Goal: Check status: Check status

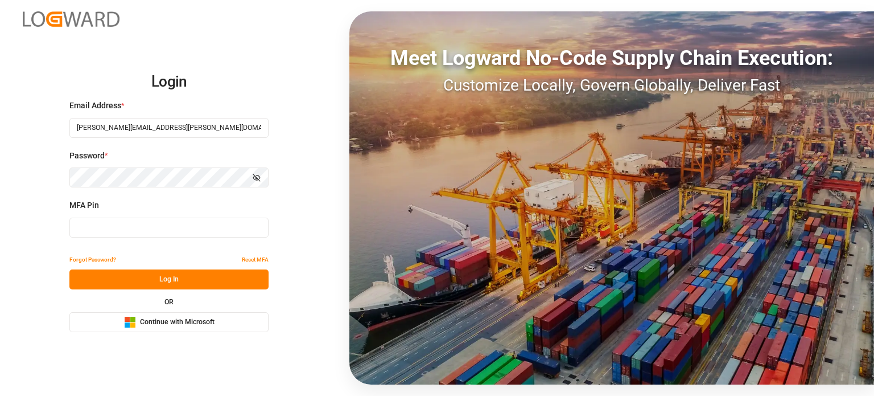
click at [139, 228] on input at bounding box center [168, 227] width 199 height 20
type input "530902"
click at [178, 284] on button "Log In" at bounding box center [168, 279] width 199 height 20
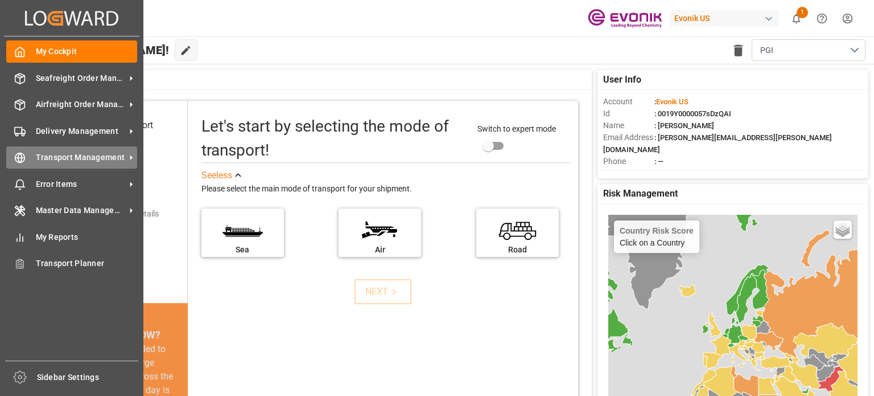
drag, startPoint x: 97, startPoint y: 163, endPoint x: 113, endPoint y: 158, distance: 16.0
click at [97, 163] on span "Transport Management" at bounding box center [81, 157] width 90 height 12
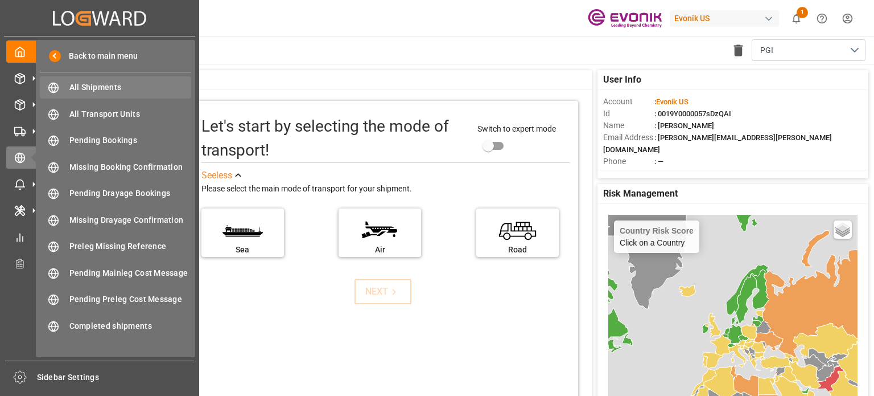
click at [177, 87] on span "All Shipments" at bounding box center [130, 87] width 122 height 12
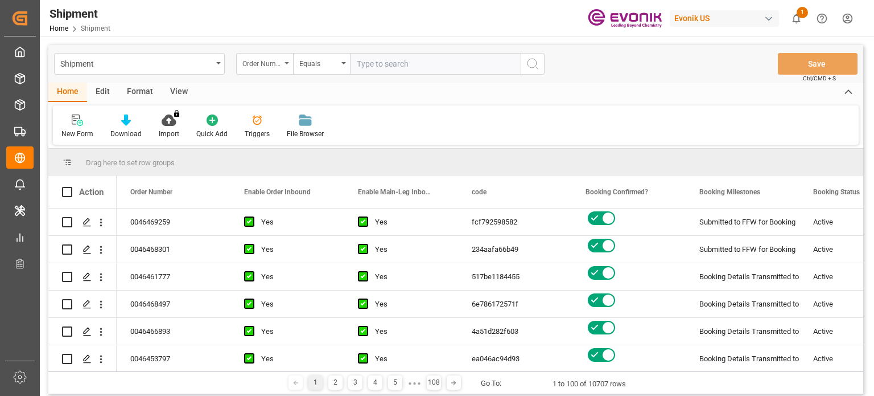
click at [286, 63] on icon "open menu" at bounding box center [287, 63] width 5 height 2
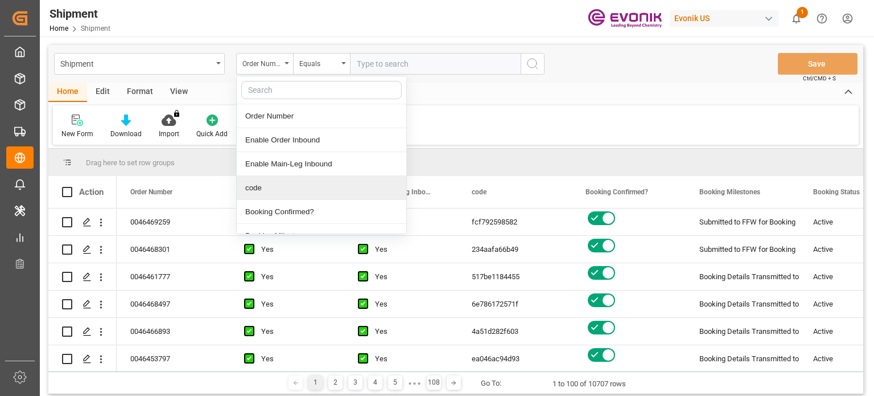
click at [253, 184] on div "code" at bounding box center [322, 188] width 170 height 24
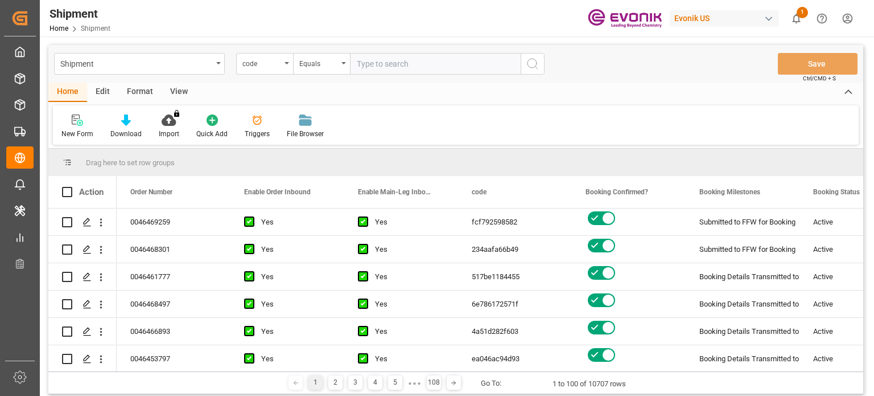
click at [392, 68] on input "text" at bounding box center [435, 64] width 171 height 22
paste input "9abad0be78b3"
type input "9abad0be78b3"
click at [541, 70] on button "search button" at bounding box center [533, 64] width 24 height 22
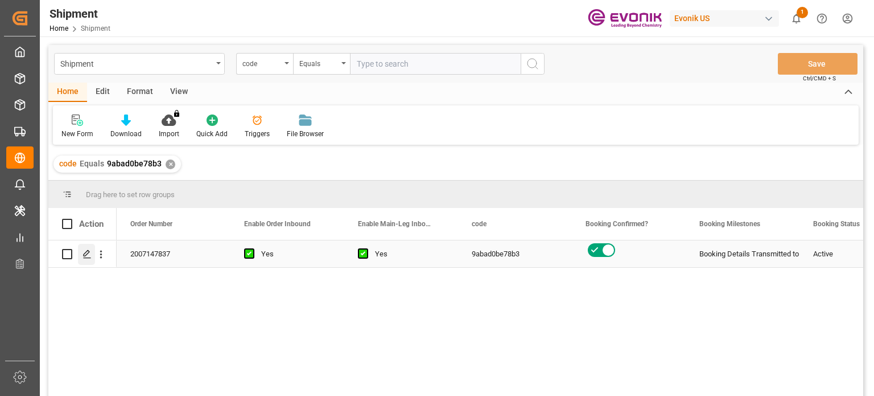
click at [84, 254] on polygon "Press SPACE to select this row." at bounding box center [87, 253] width 6 height 6
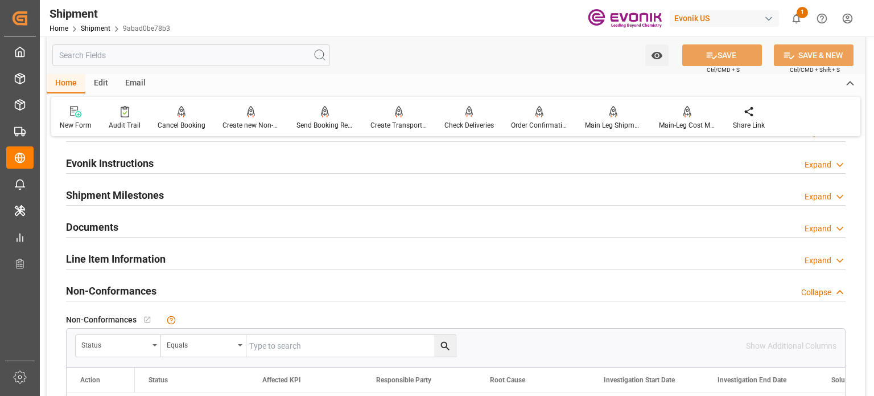
scroll to position [854, 0]
drag, startPoint x: 131, startPoint y: 248, endPoint x: 139, endPoint y: 244, distance: 8.4
click at [131, 249] on h2 "Line Item Information" at bounding box center [116, 256] width 100 height 15
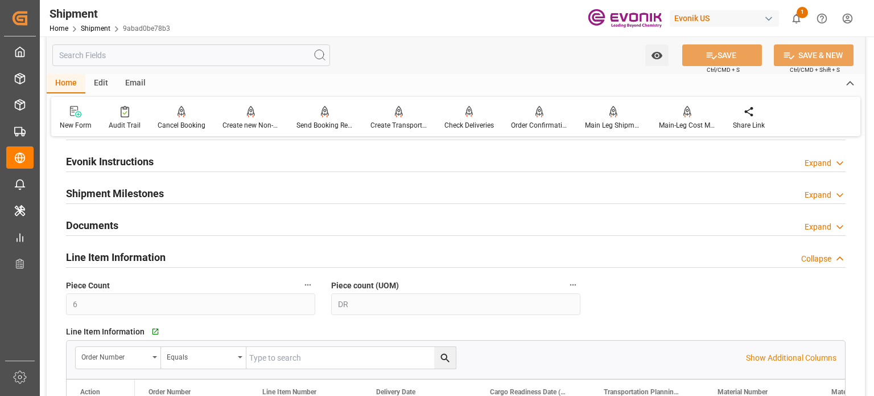
scroll to position [968, 0]
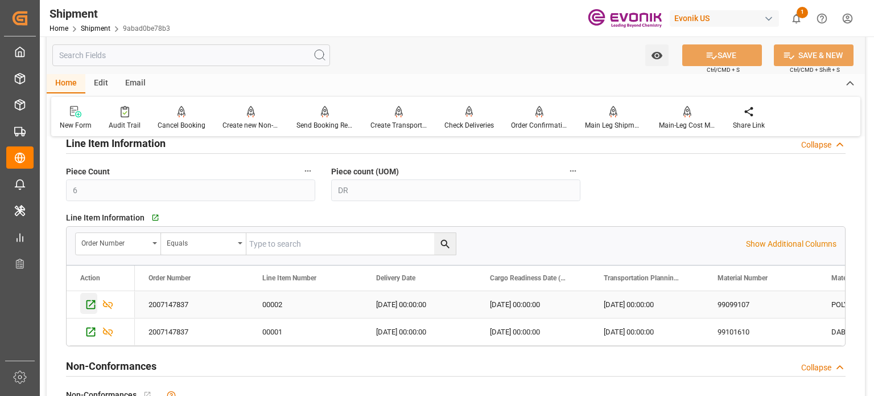
click at [91, 304] on icon "Press SPACE to select this row." at bounding box center [91, 304] width 12 height 12
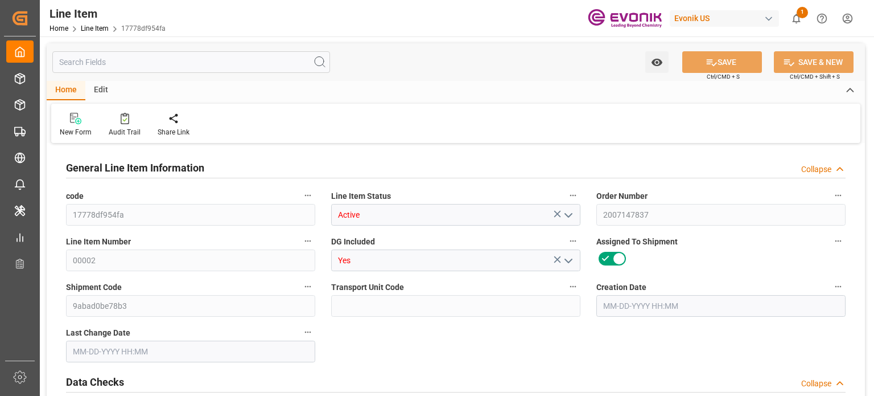
type input "1"
type input "363.6"
type input "330"
type input "0.6037"
type input "2"
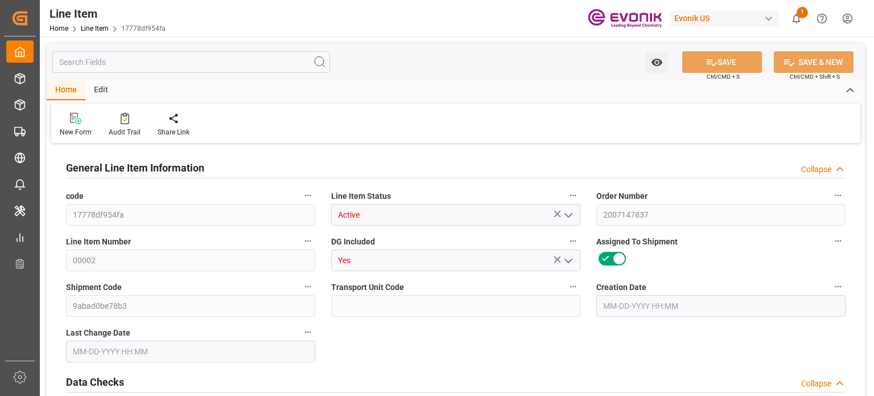
type input "5676"
type input "2"
type input "363.6"
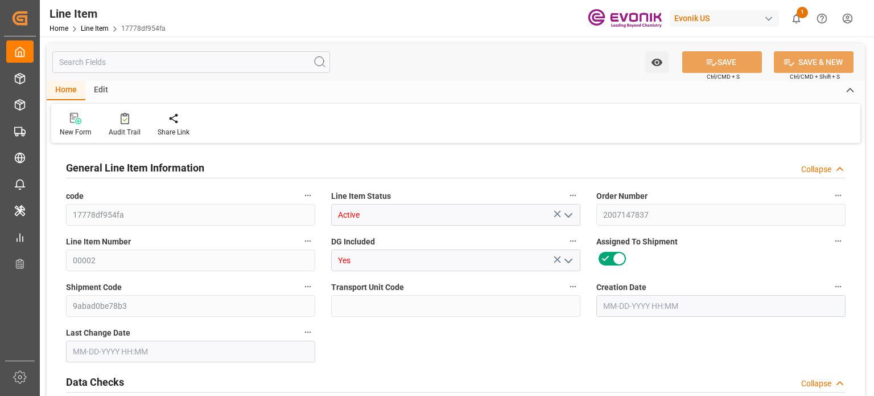
type input "383.6"
type input "330"
type input "0.6037"
type input "603.684"
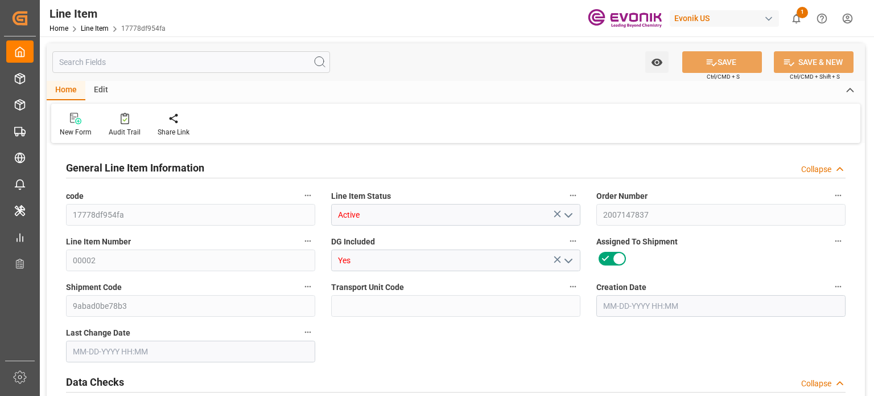
type input "2"
type input "363.6"
type input "330"
type input "0.6037"
type input "09-02-2025 20:18"
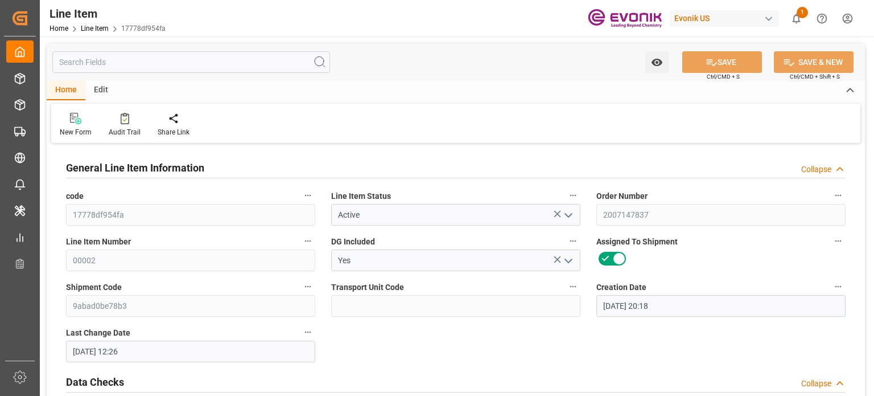
type input "09-03-2025 12:26"
type input "[DATE]"
type input "09-04-2025"
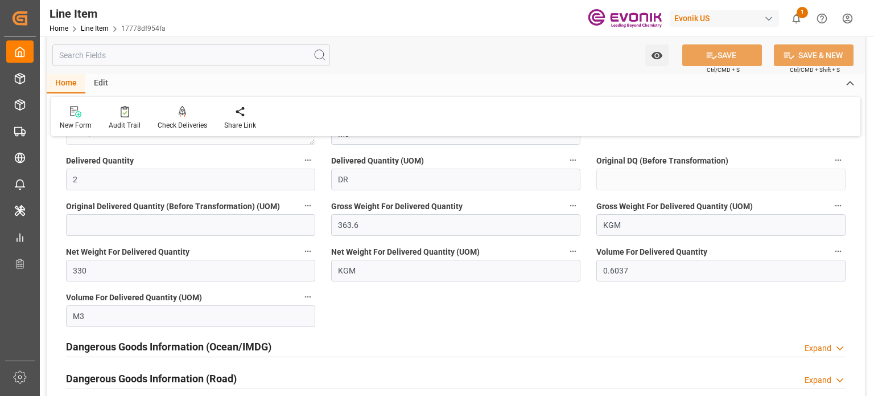
scroll to position [1309, 0]
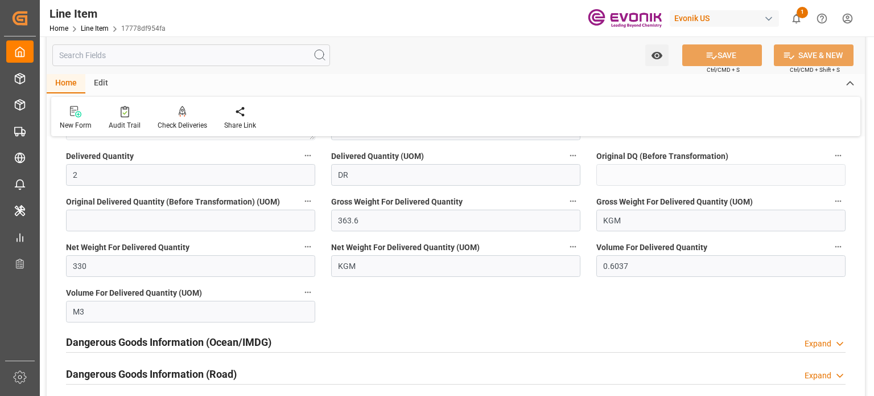
click at [192, 339] on h2 "Dangerous Goods Information (Ocean/IMDG)" at bounding box center [168, 341] width 205 height 15
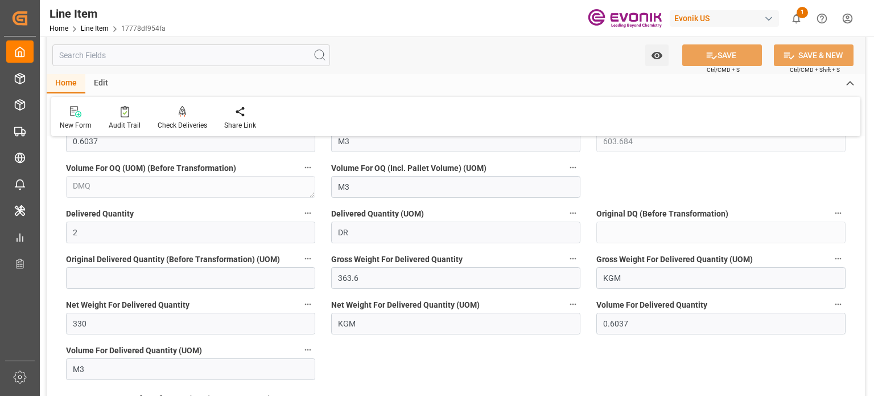
scroll to position [1195, 0]
